Goal: Check status: Check status

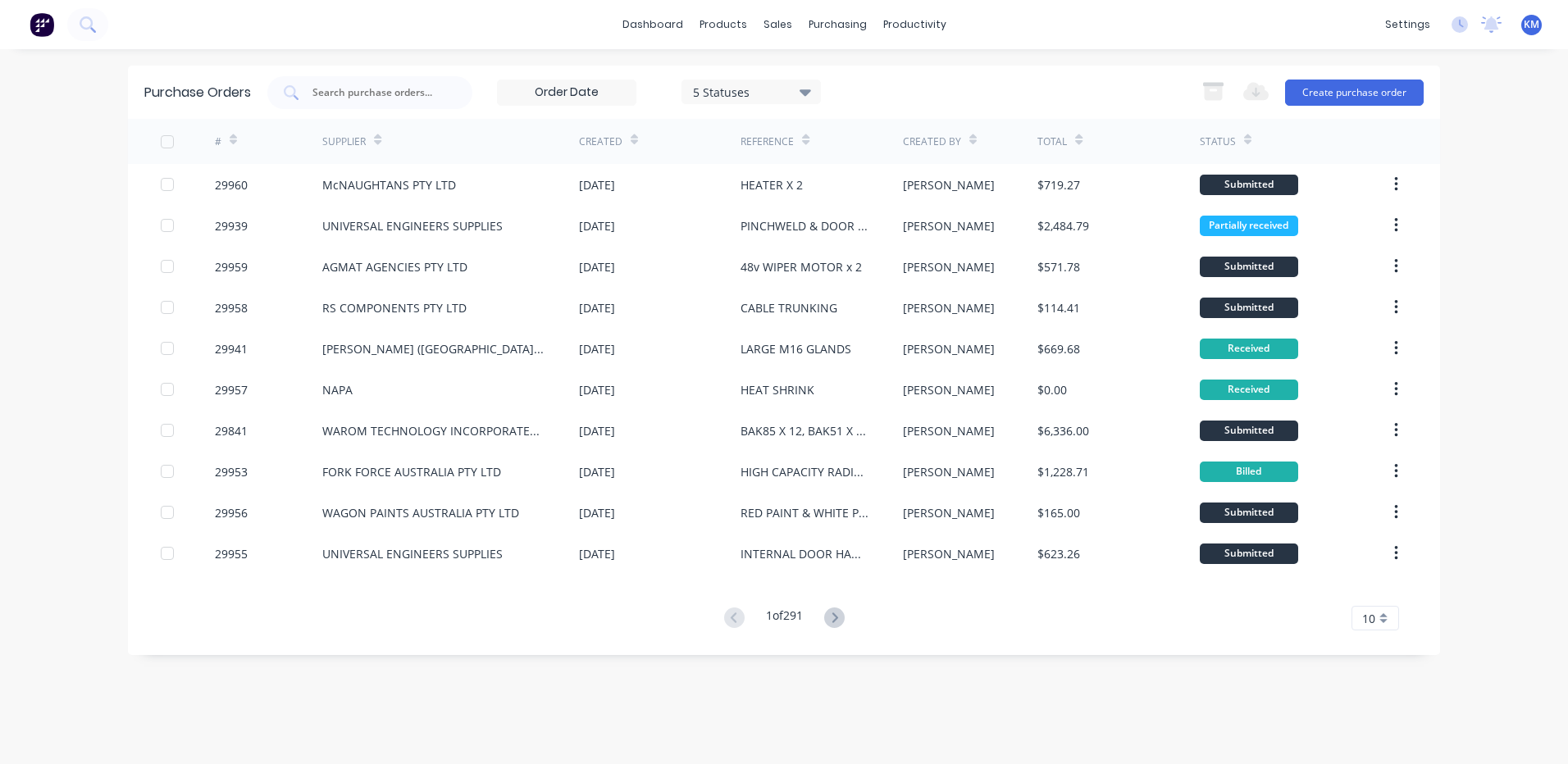
click at [1514, 252] on div "dashboard products sales purchasing productivity dashboard products Product Cat…" at bounding box center [784, 382] width 1568 height 764
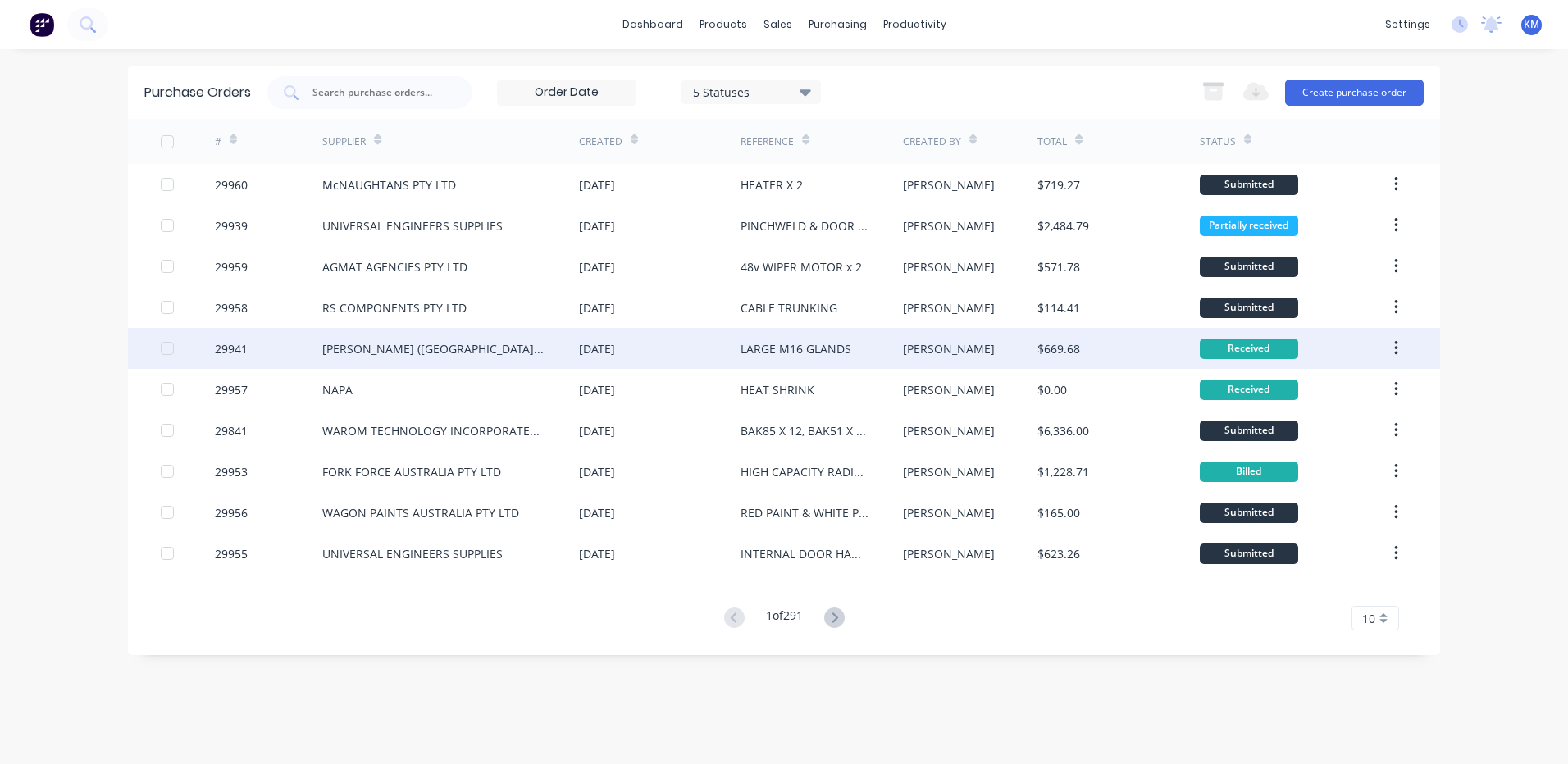
click at [1286, 347] on div "Received" at bounding box center [1248, 349] width 98 height 21
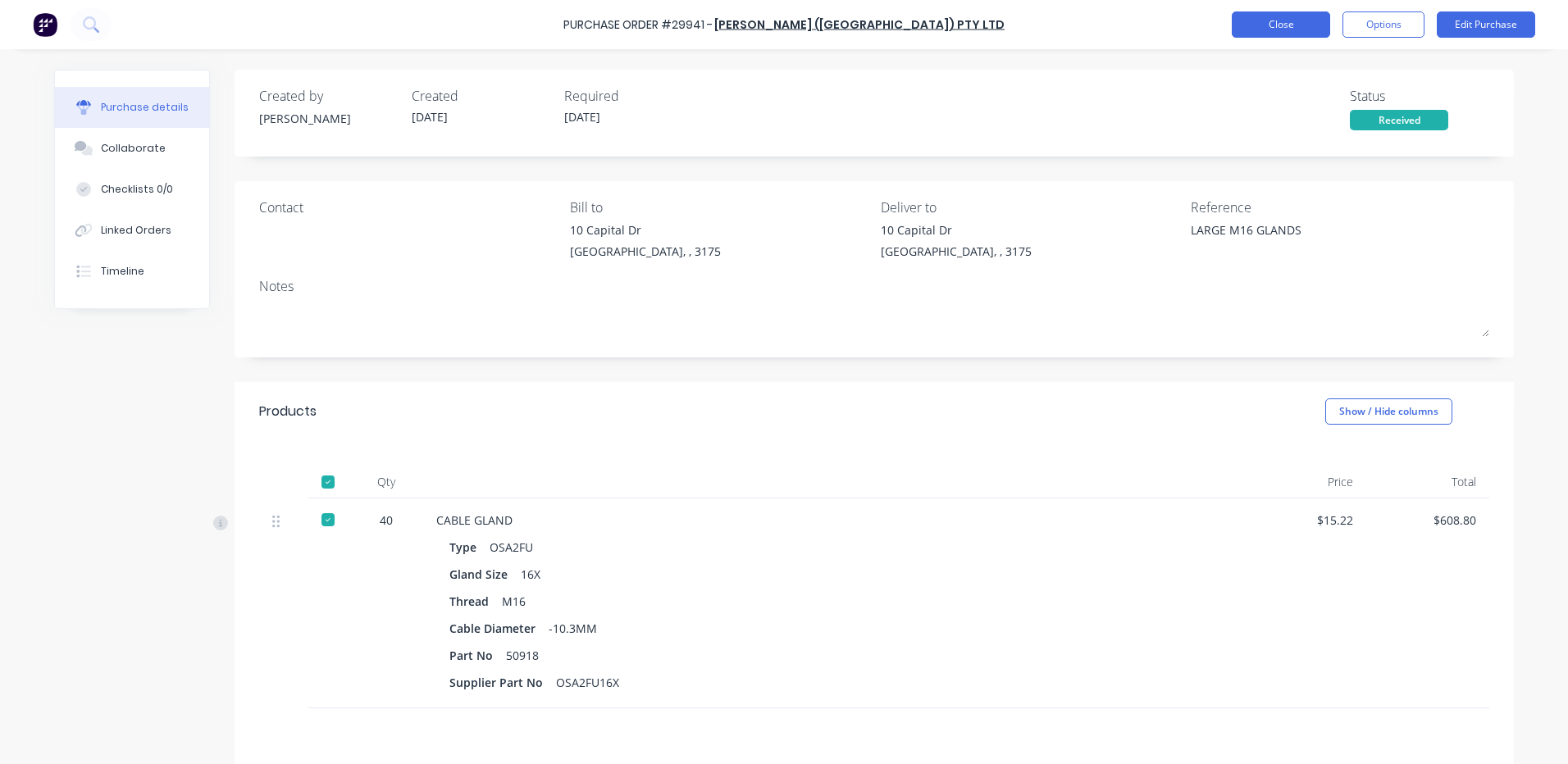
click at [1306, 18] on button "Close" at bounding box center [1280, 24] width 98 height 27
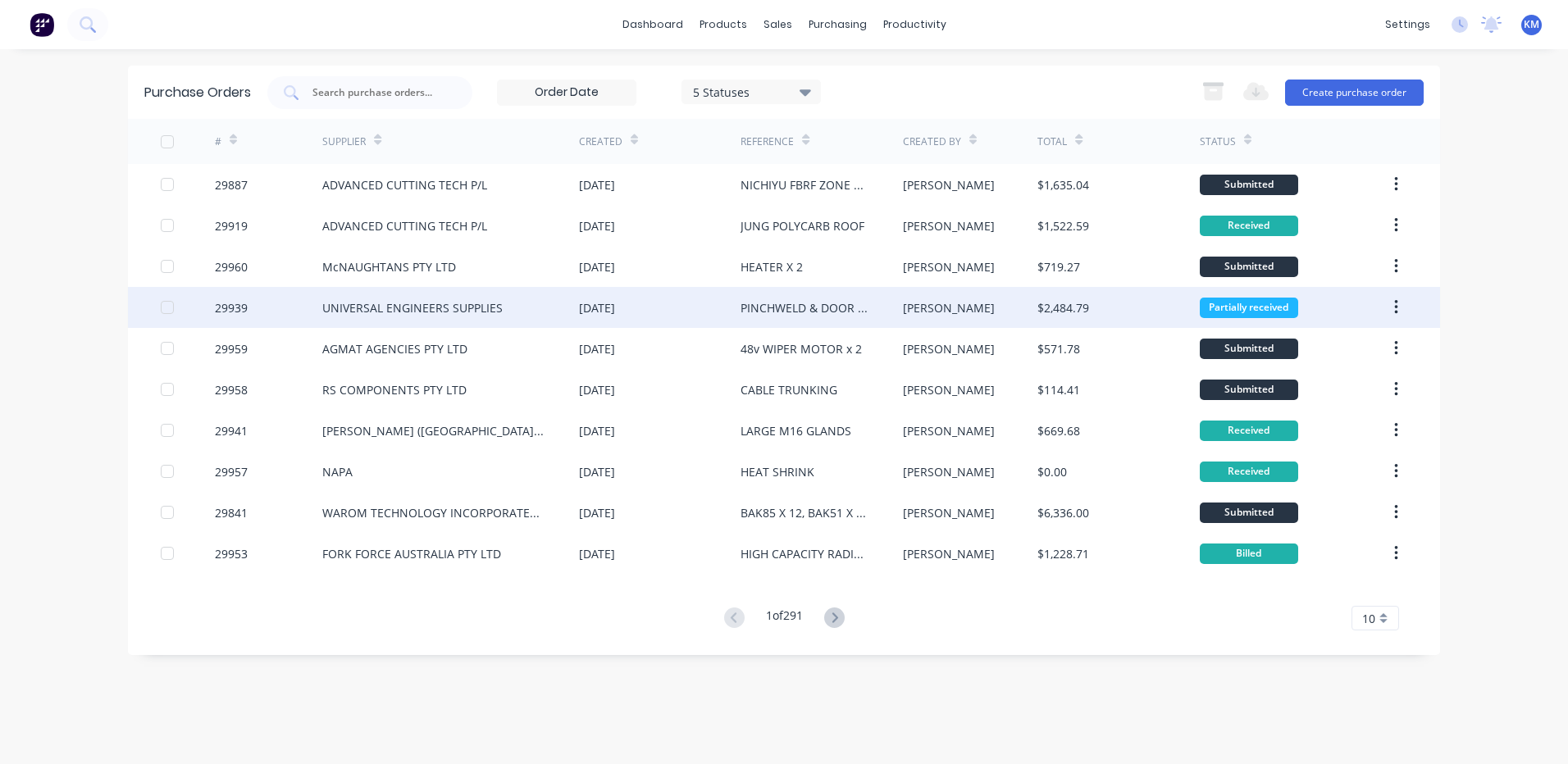
click at [1251, 321] on div "Partially received" at bounding box center [1293, 307] width 188 height 41
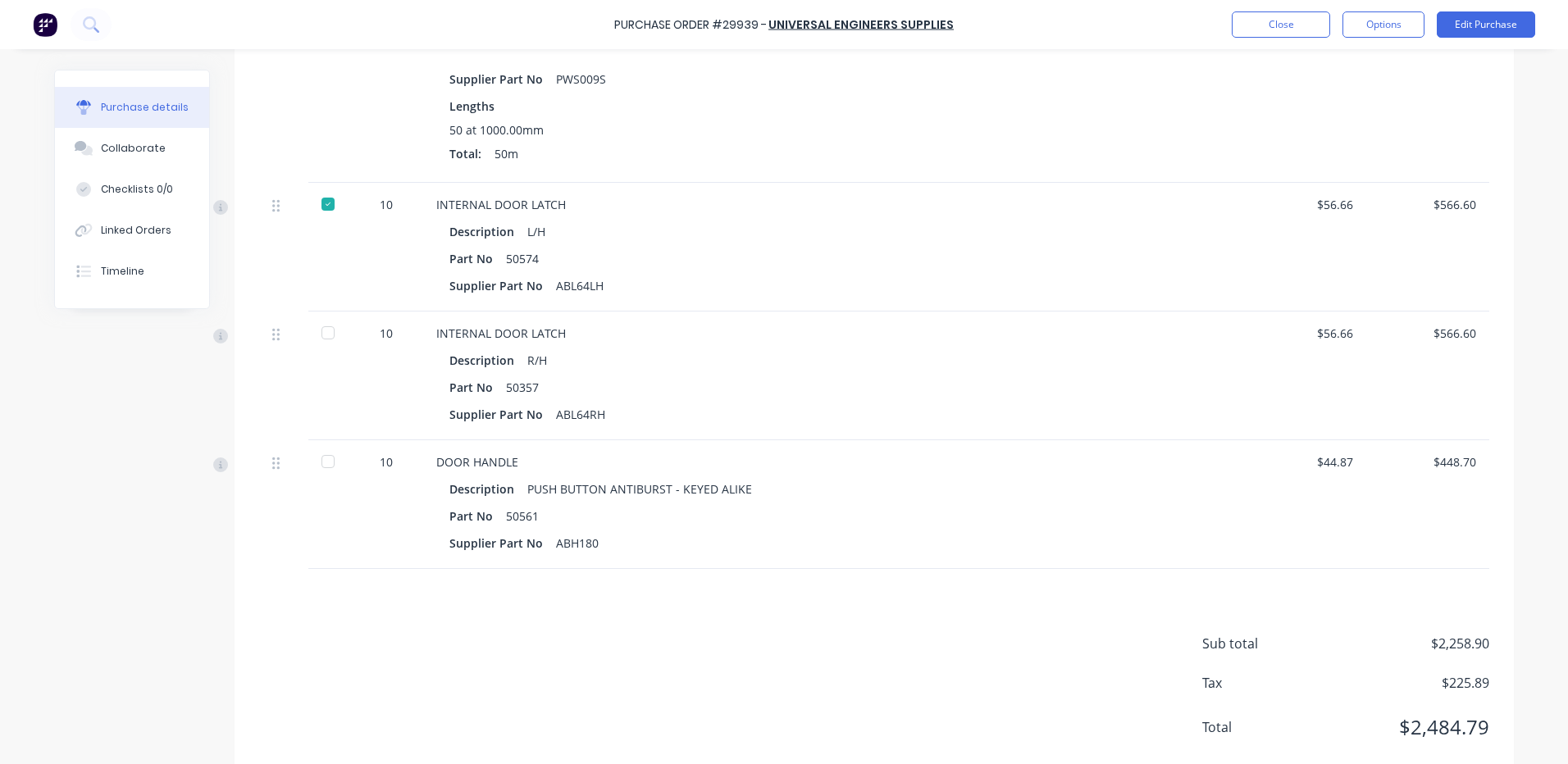
scroll to position [737, 0]
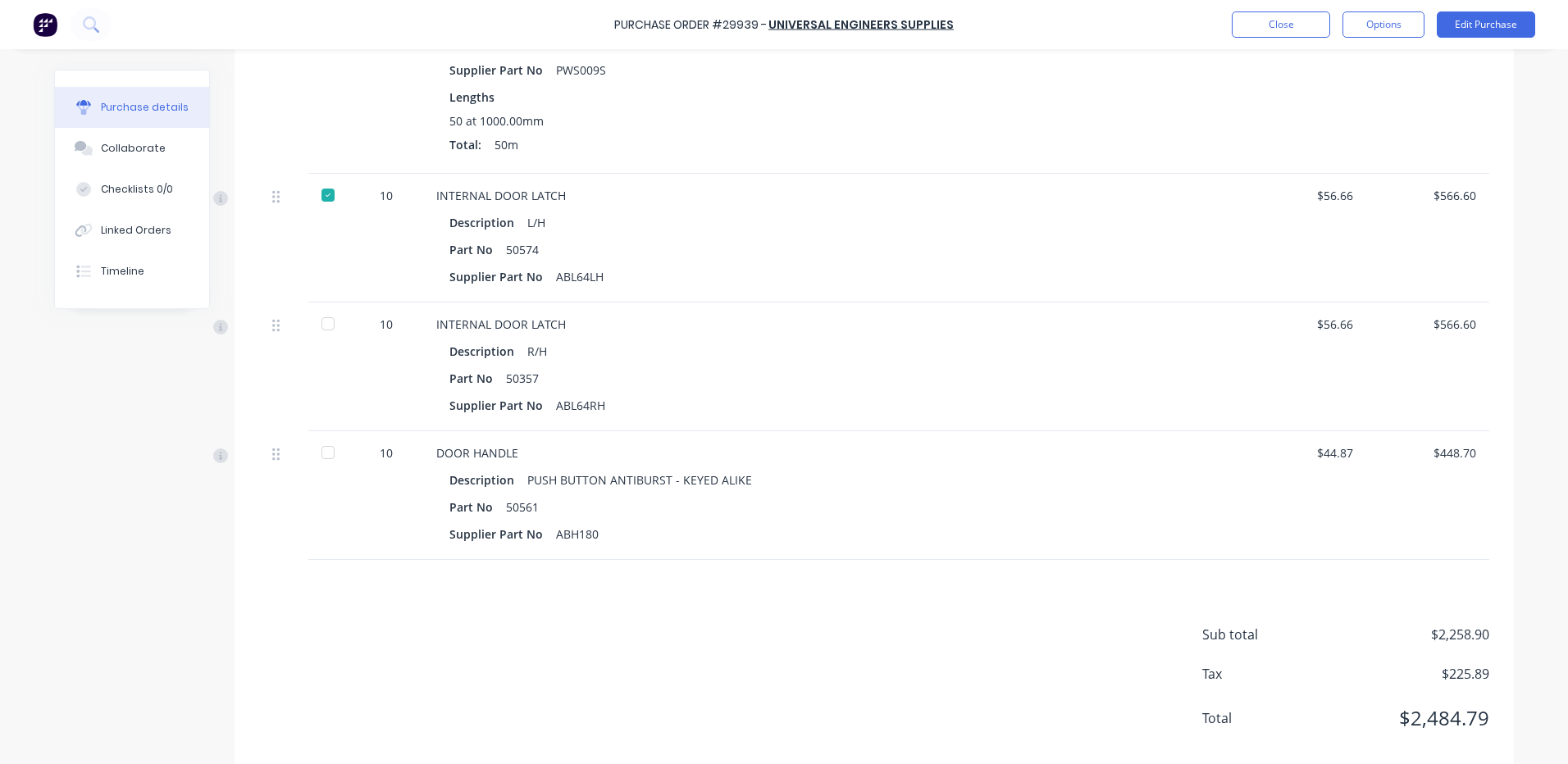
click at [318, 326] on div at bounding box center [328, 323] width 33 height 33
click at [320, 331] on div at bounding box center [328, 323] width 33 height 33
click at [322, 321] on div at bounding box center [328, 323] width 33 height 33
click at [322, 447] on div at bounding box center [328, 453] width 33 height 33
type textarea "x"
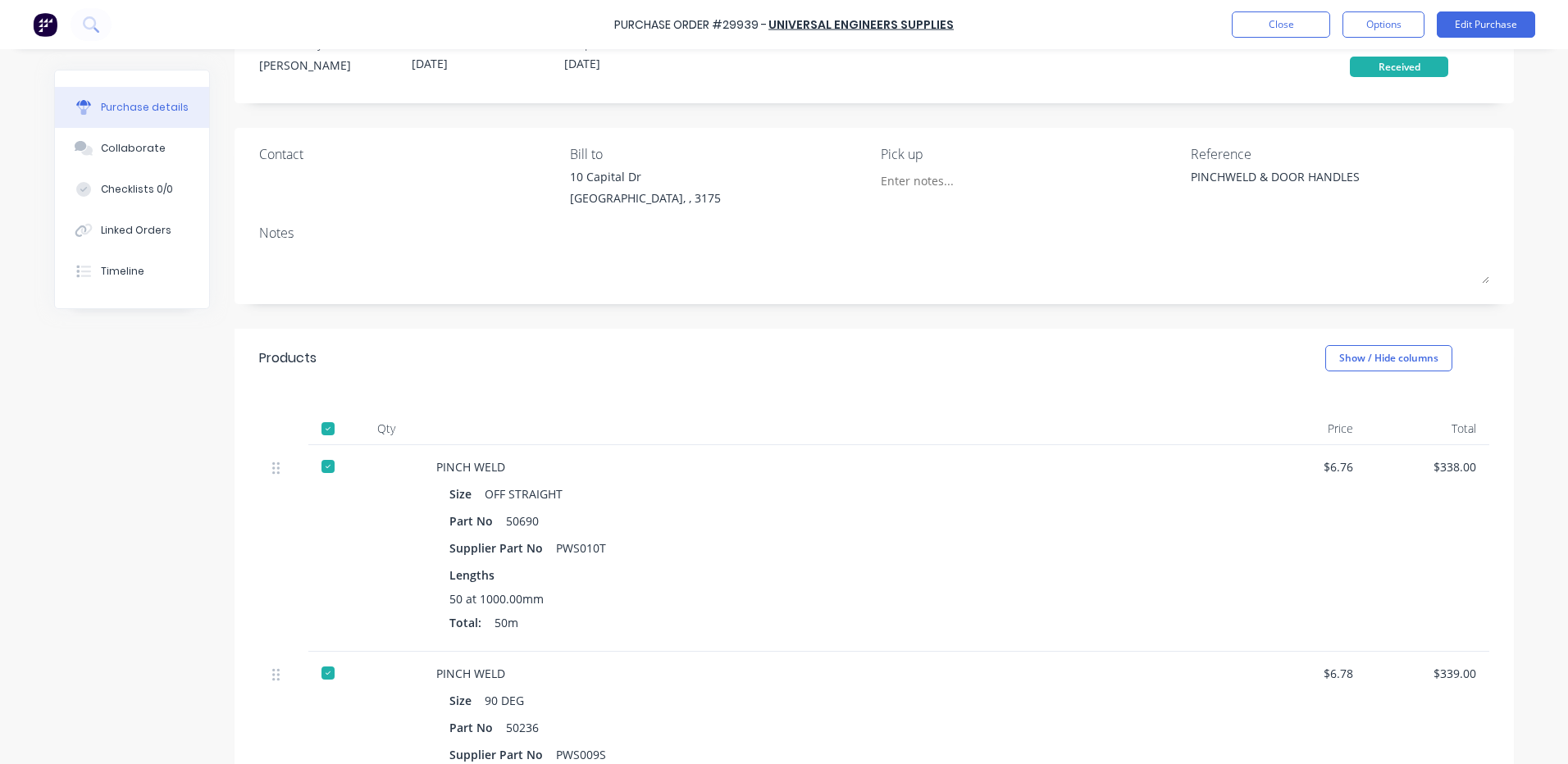
scroll to position [0, 0]
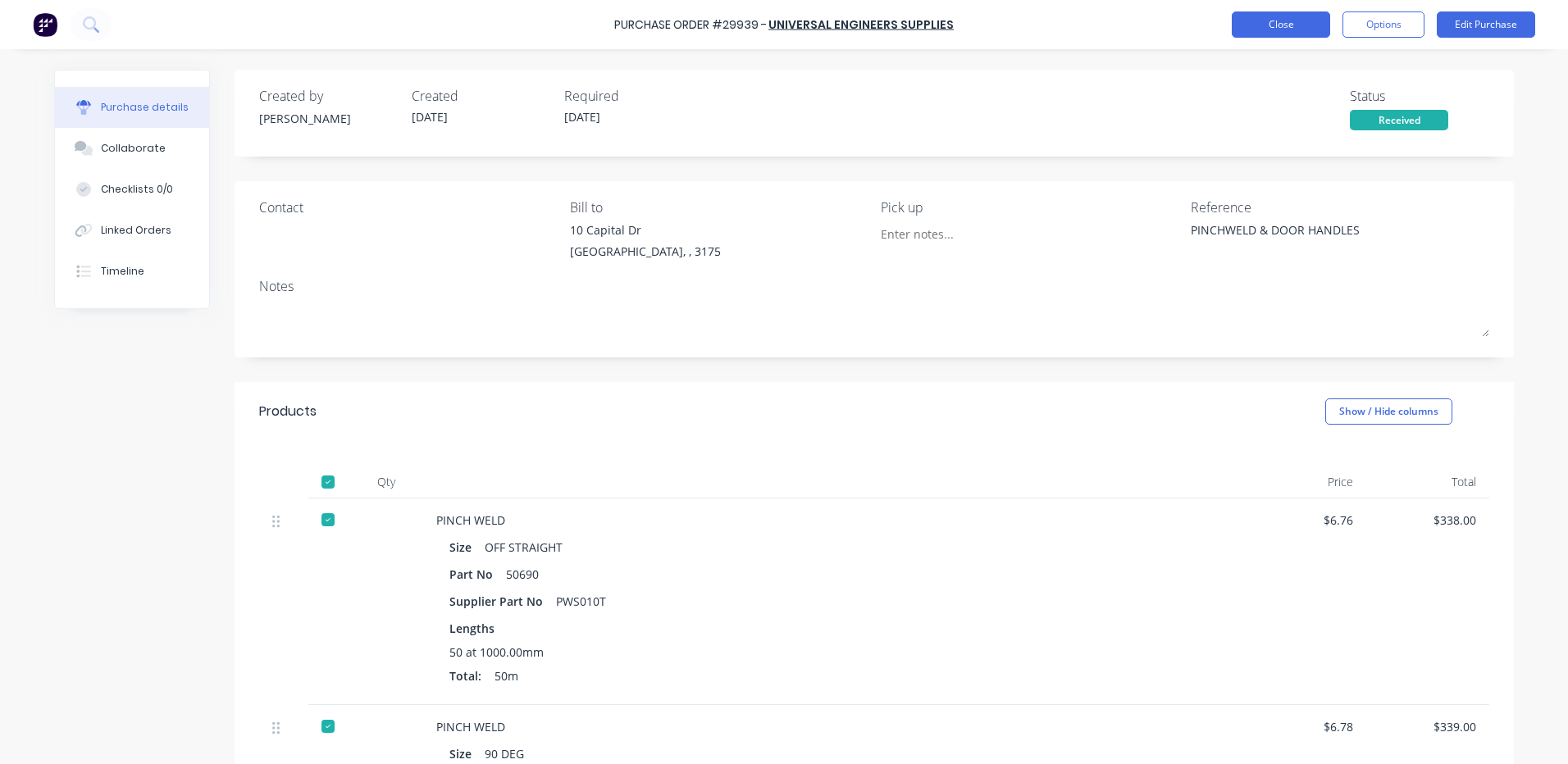
click at [1292, 21] on button "Close" at bounding box center [1280, 24] width 98 height 27
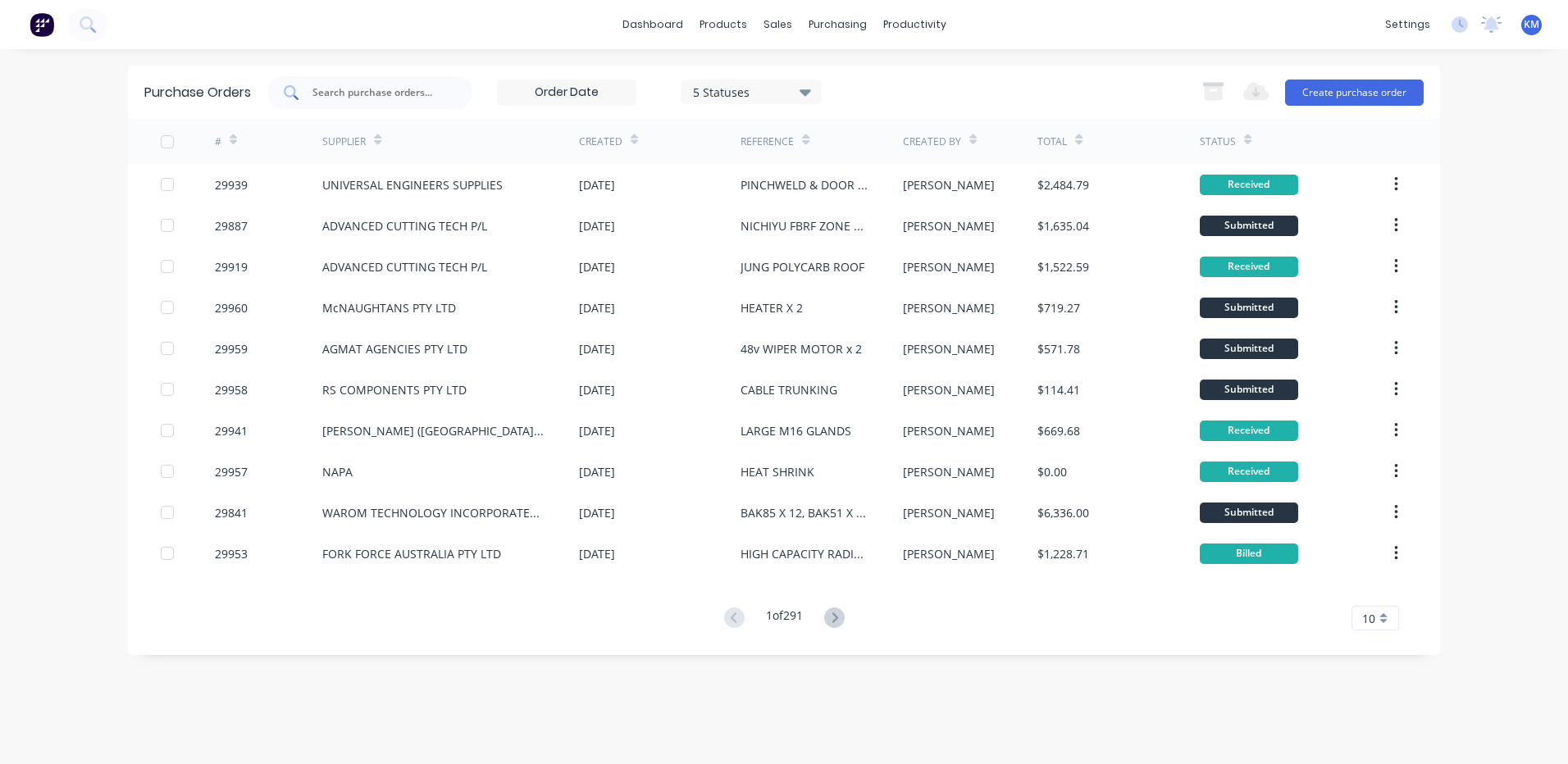
click at [356, 85] on input "text" at bounding box center [378, 92] width 136 height 16
click at [358, 87] on input "text" at bounding box center [378, 92] width 136 height 16
click at [353, 85] on input "text" at bounding box center [378, 92] width 136 height 16
click at [343, 83] on div at bounding box center [369, 92] width 205 height 33
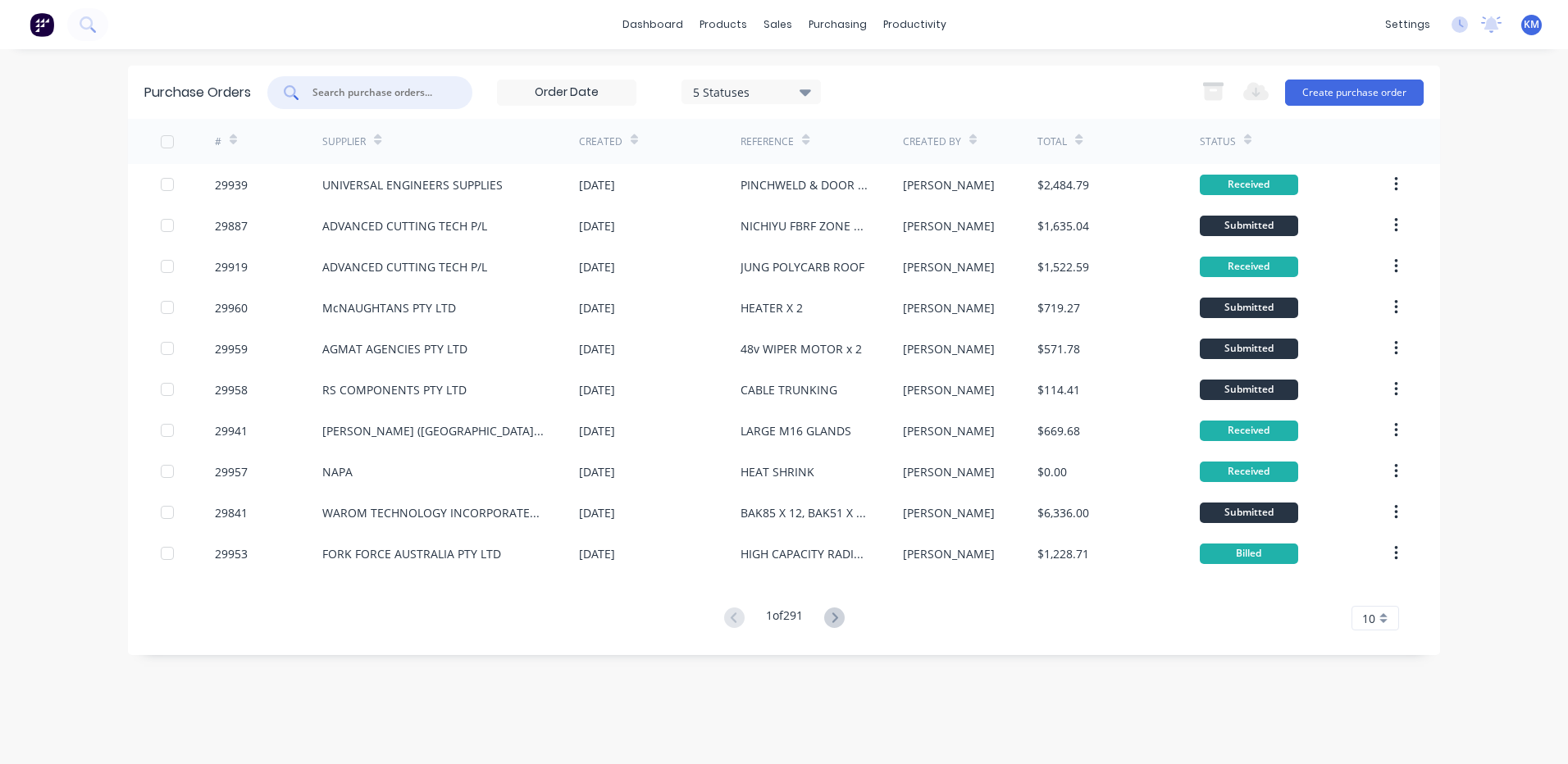
click at [322, 85] on input "text" at bounding box center [378, 92] width 136 height 16
click at [322, 88] on input "text" at bounding box center [378, 92] width 136 height 16
drag, startPoint x: 320, startPoint y: 88, endPoint x: 460, endPoint y: 92, distance: 140.1
click at [460, 92] on div at bounding box center [369, 92] width 205 height 33
